Goal: Task Accomplishment & Management: Use online tool/utility

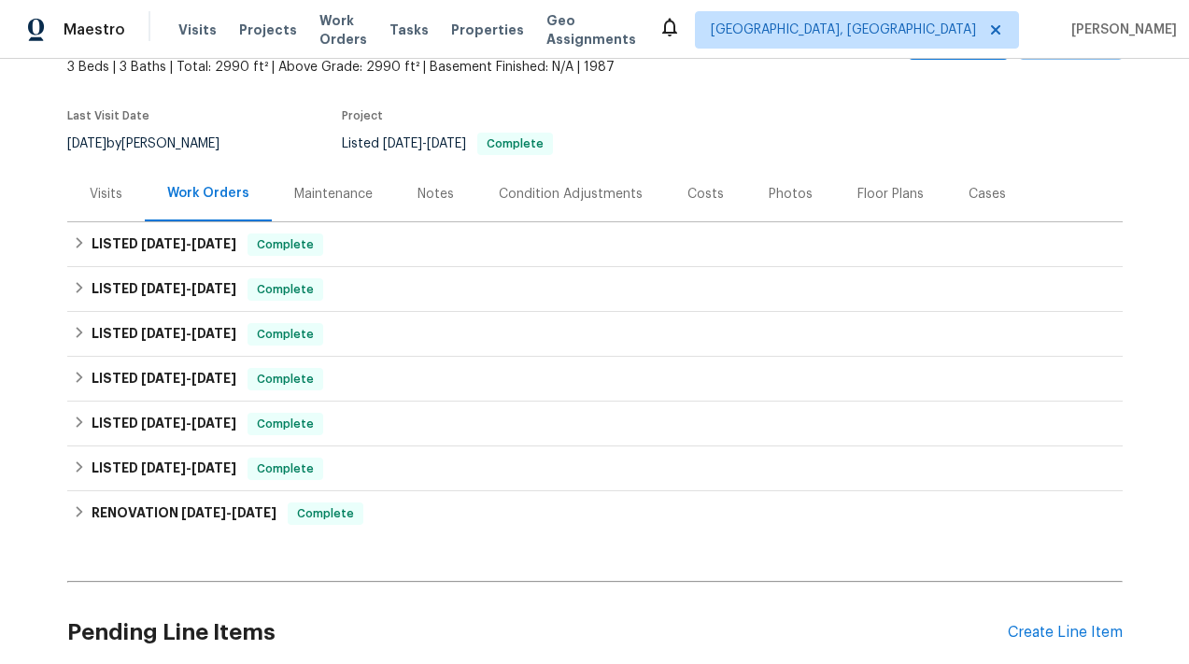
scroll to position [128, 0]
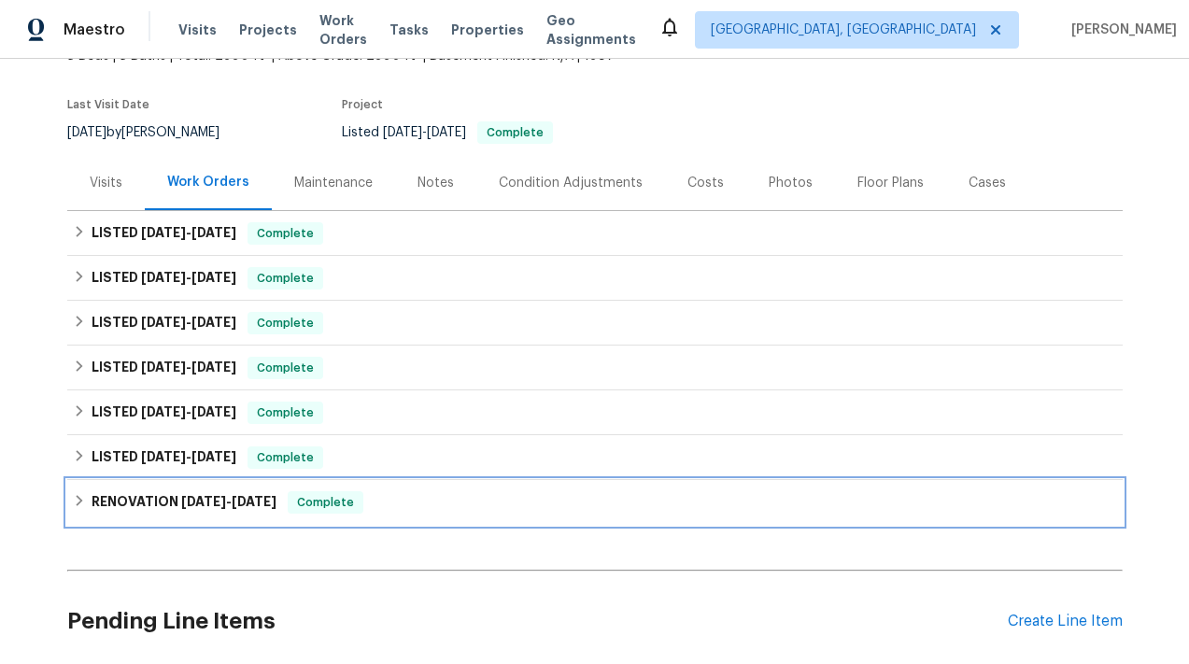
click at [151, 500] on h6 "RENOVATION [DATE] - [DATE]" at bounding box center [184, 502] width 185 height 22
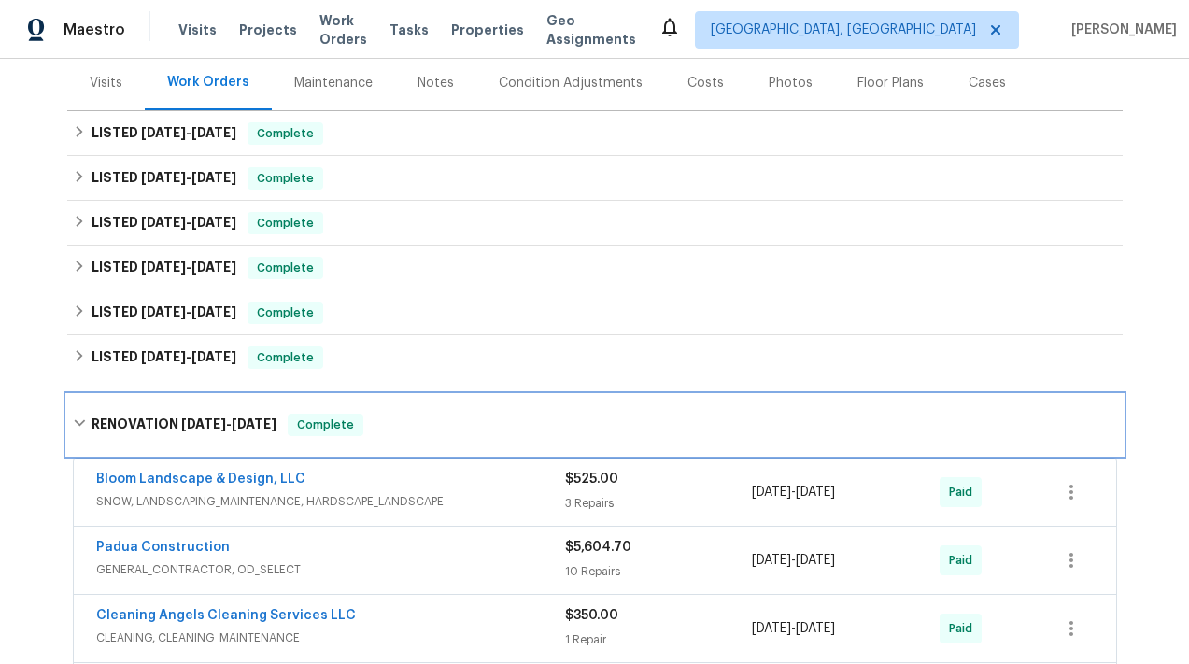
scroll to position [206, 0]
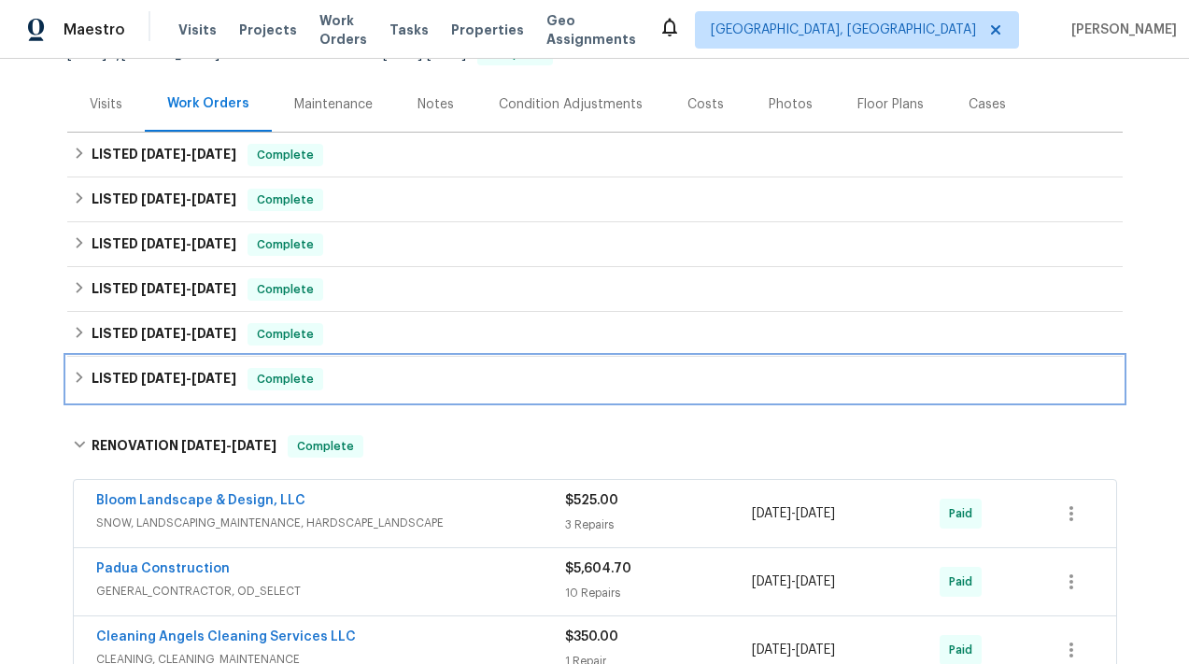
click at [184, 368] on h6 "LISTED [DATE] - [DATE]" at bounding box center [164, 379] width 145 height 22
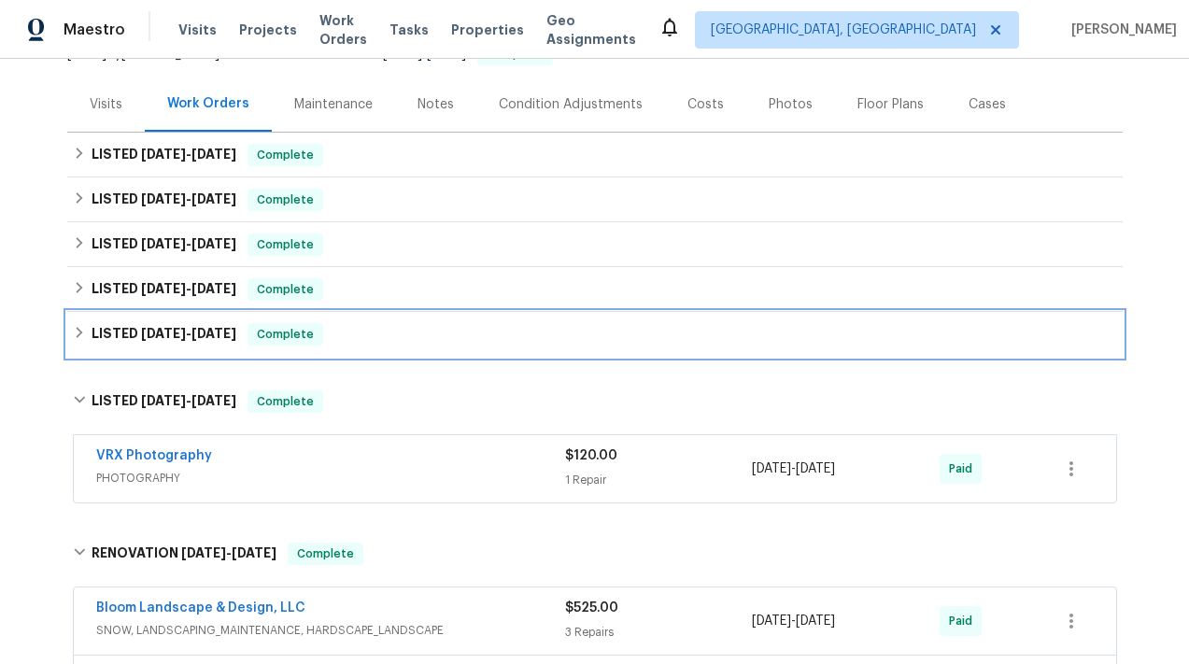
click at [181, 331] on span "[DATE]" at bounding box center [163, 333] width 45 height 13
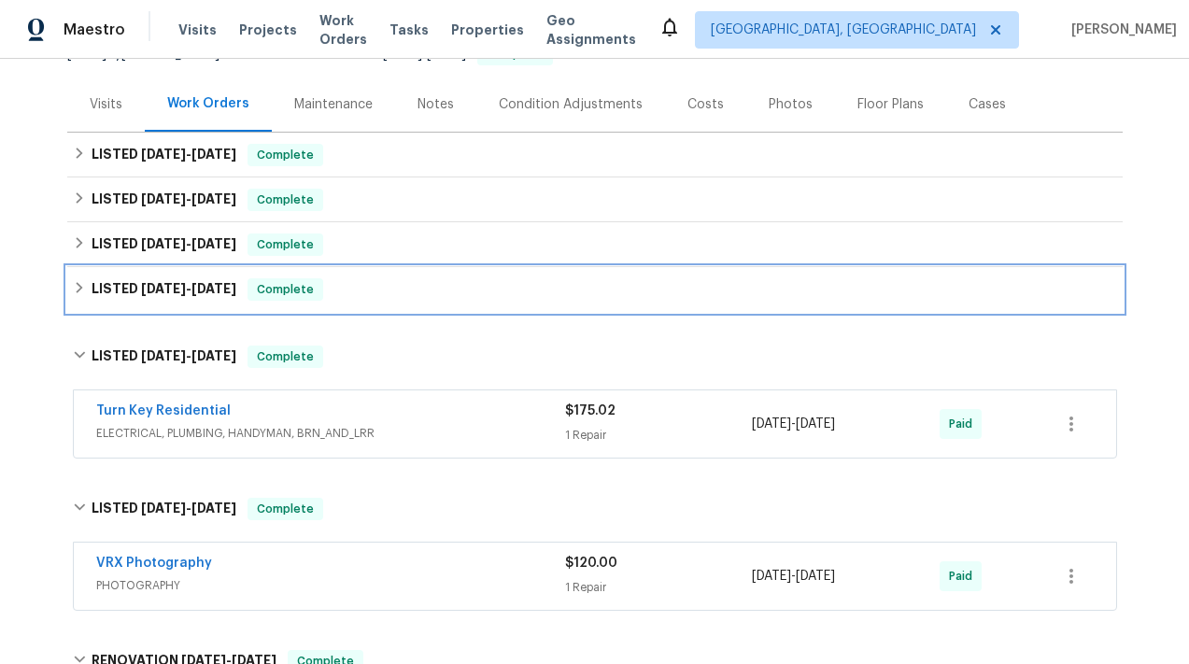
click at [176, 289] on span "[DATE]" at bounding box center [163, 288] width 45 height 13
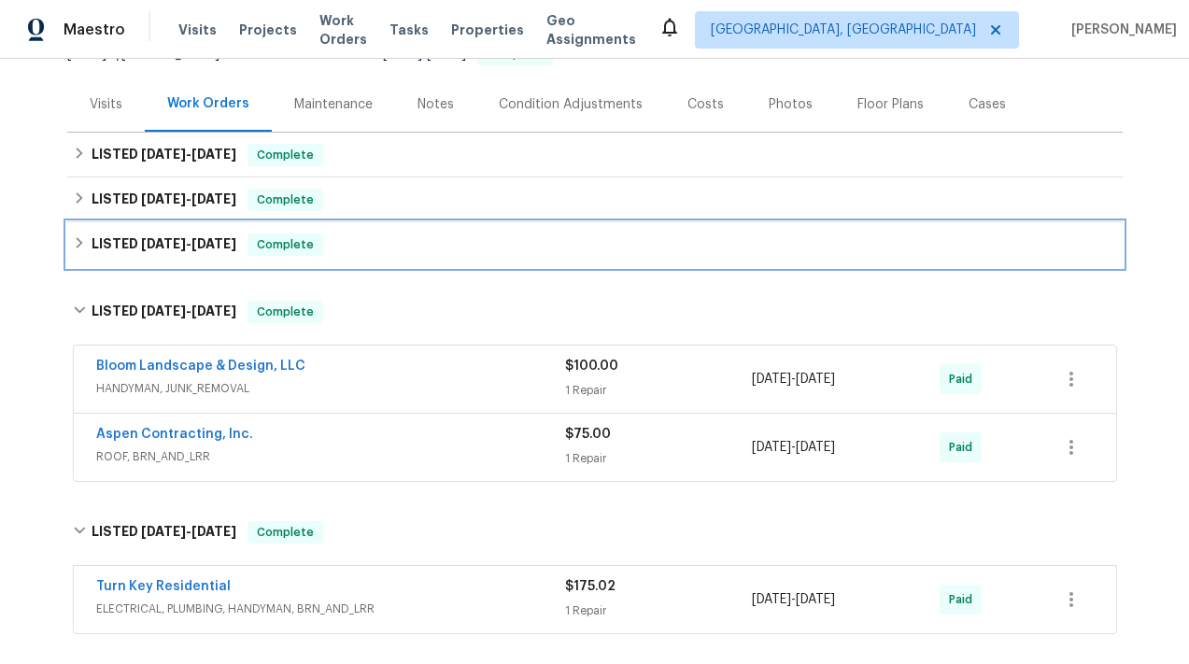
click at [176, 237] on span "[DATE]" at bounding box center [163, 243] width 45 height 13
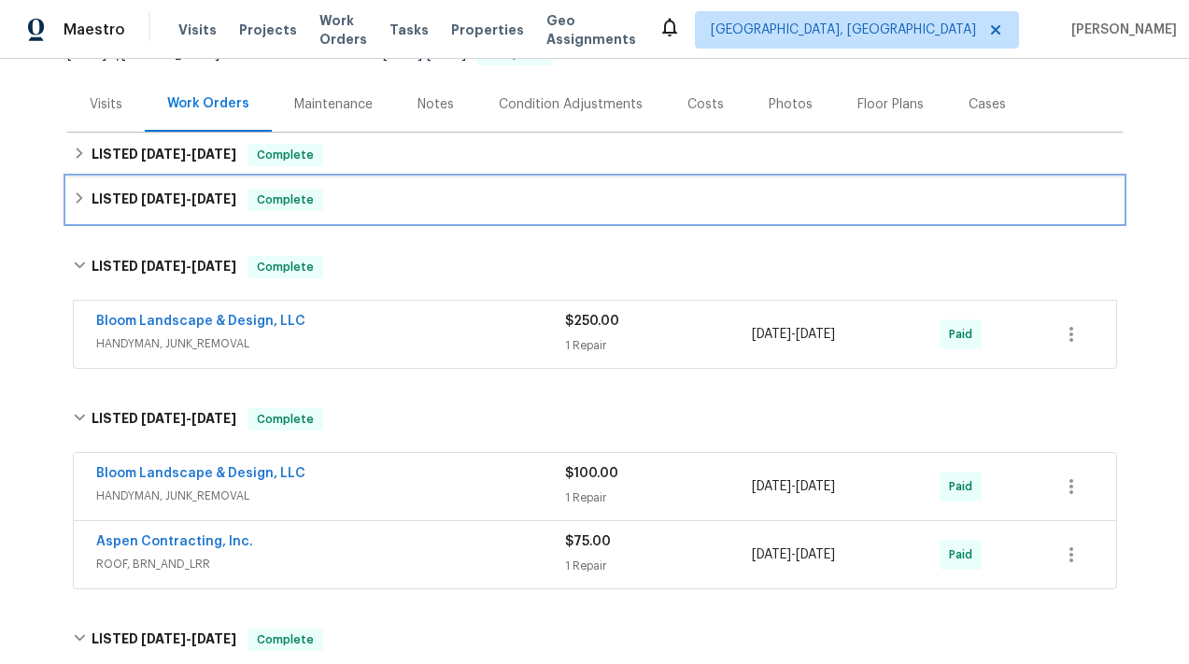
click at [170, 189] on h6 "LISTED [DATE] - [DATE]" at bounding box center [164, 200] width 145 height 22
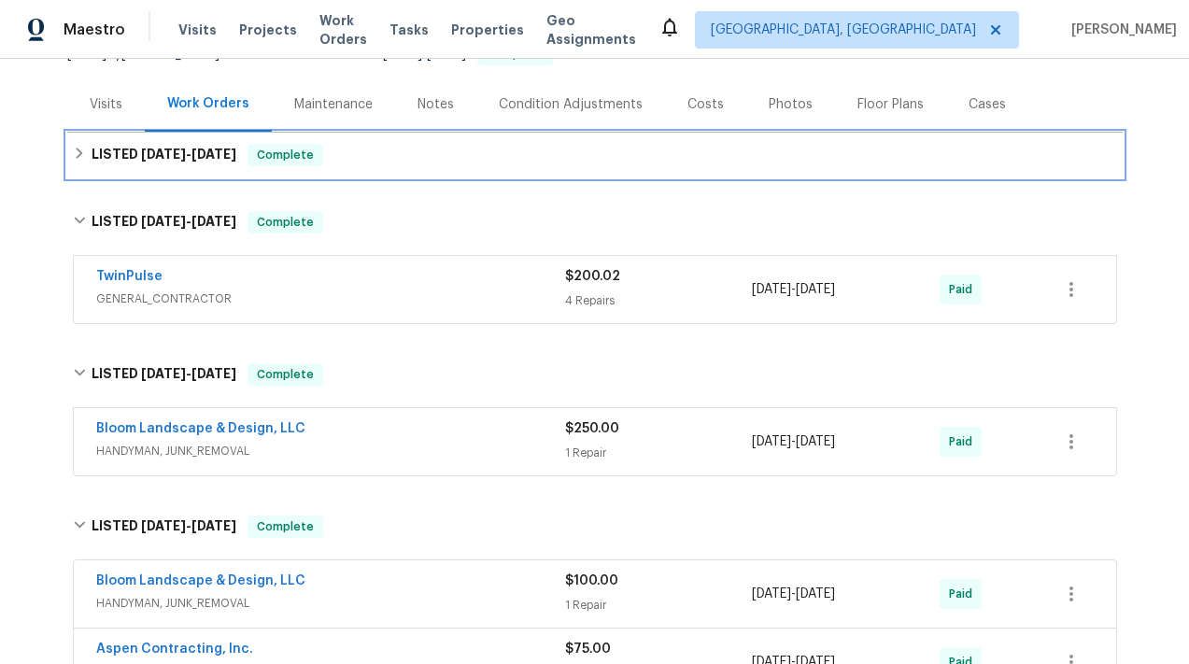
click at [195, 156] on span "[DATE] - [DATE]" at bounding box center [188, 154] width 95 height 13
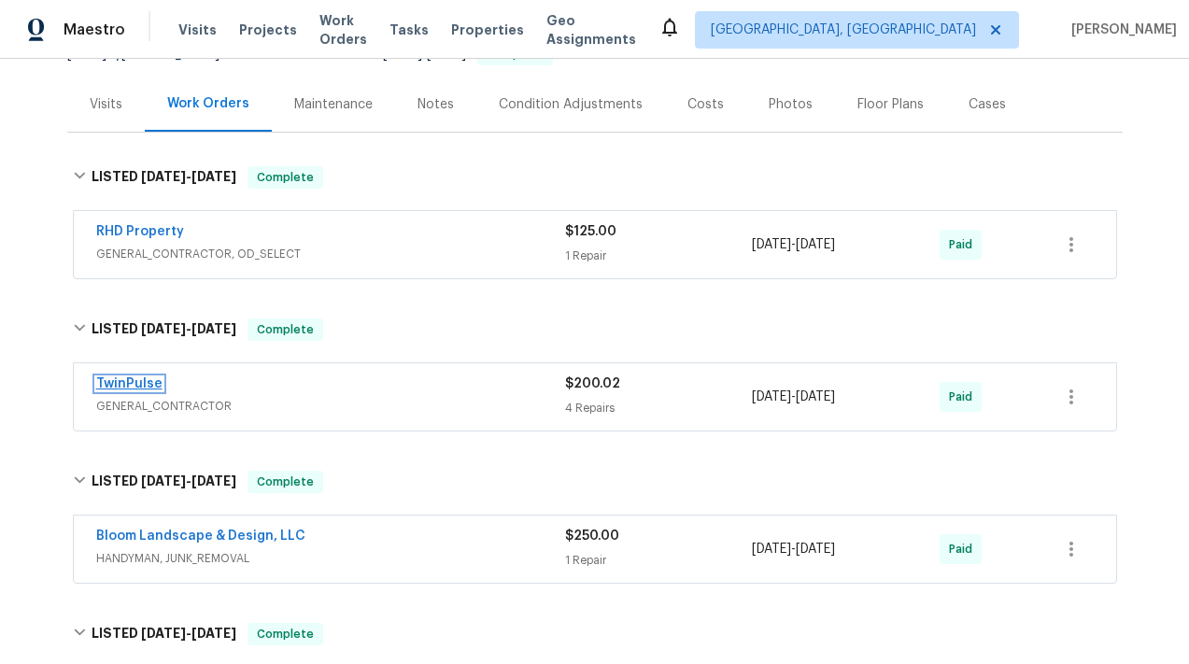
click at [135, 378] on link "TwinPulse" at bounding box center [129, 383] width 66 height 13
